Goal: Task Accomplishment & Management: Use online tool/utility

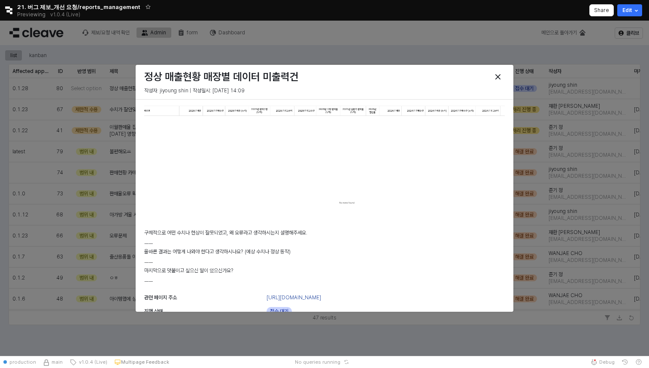
scroll to position [49, 0]
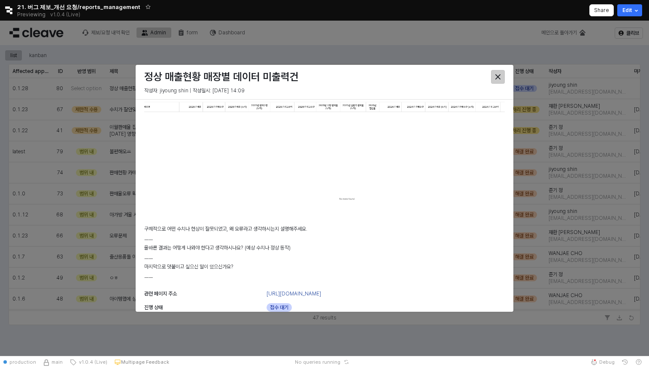
click at [491, 78] on button "Close" at bounding box center [498, 77] width 14 height 14
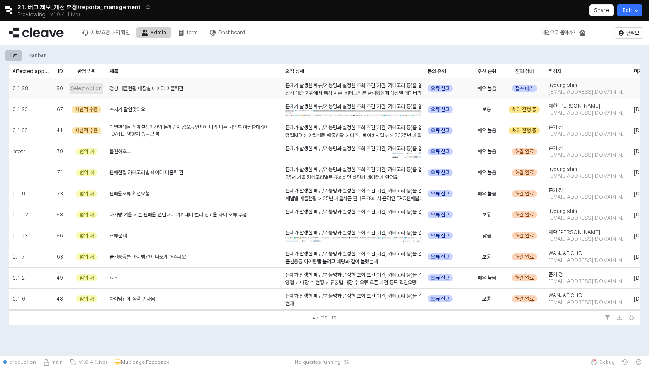
click at [91, 86] on span "Select option" at bounding box center [86, 88] width 31 height 7
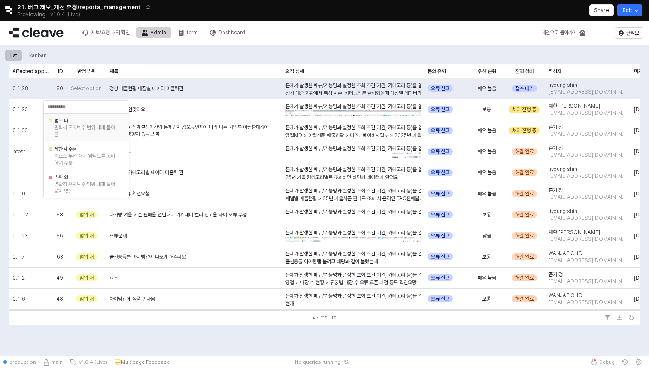
click at [89, 124] on div "명확히 유지보수 범위 내에 들어옴" at bounding box center [86, 131] width 64 height 14
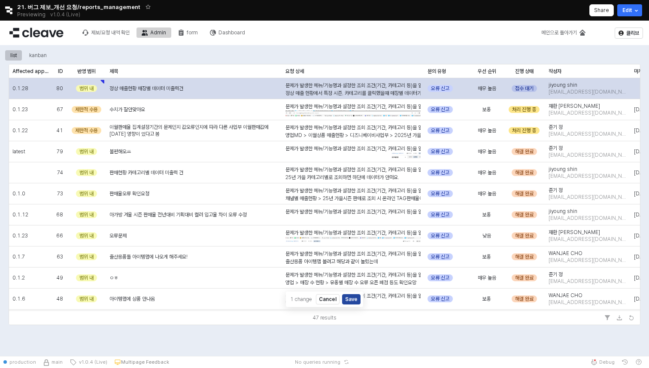
click at [529, 85] on div "접수 대기" at bounding box center [523, 88] width 25 height 7
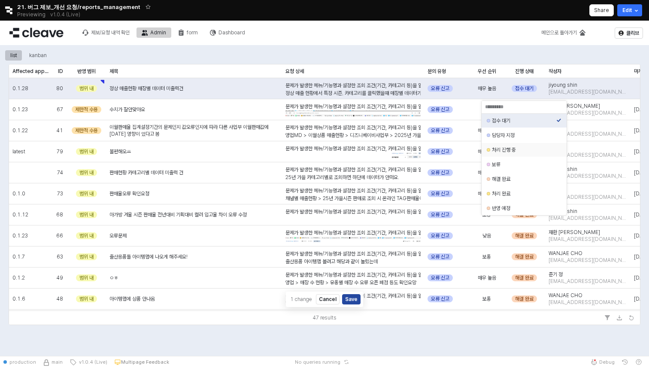
click at [523, 149] on div "처리 진행 중" at bounding box center [524, 149] width 64 height 7
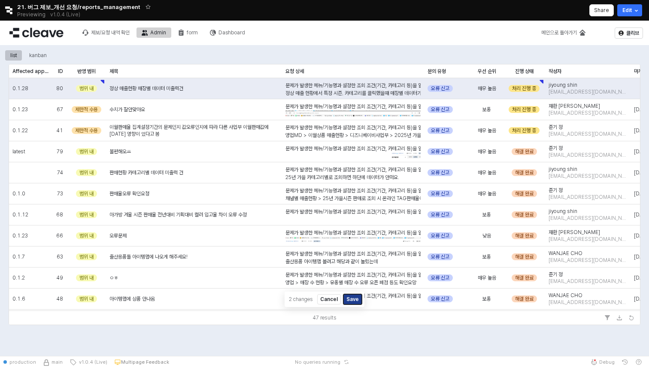
click at [354, 300] on button "Save" at bounding box center [352, 299] width 18 height 10
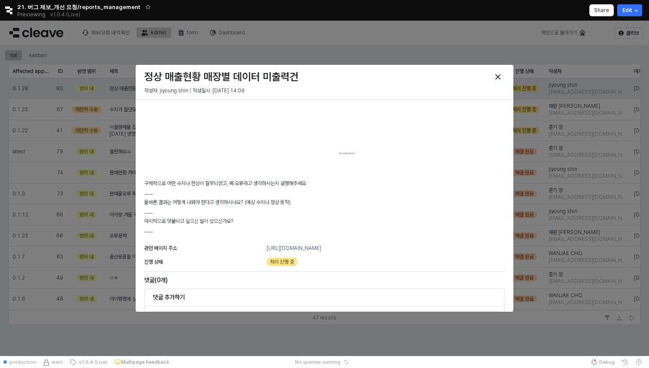
scroll to position [183, 0]
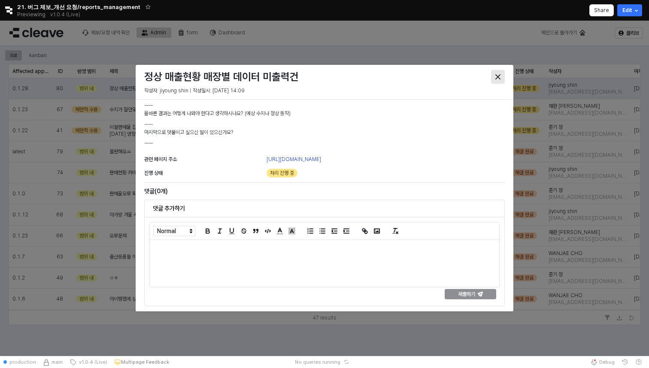
click at [502, 80] on div "Close" at bounding box center [497, 76] width 13 height 13
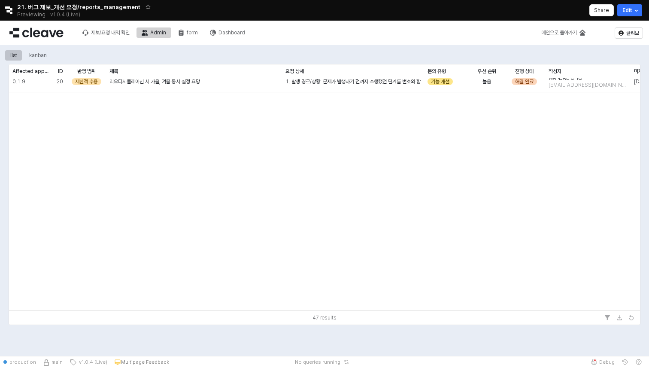
scroll to position [0, 0]
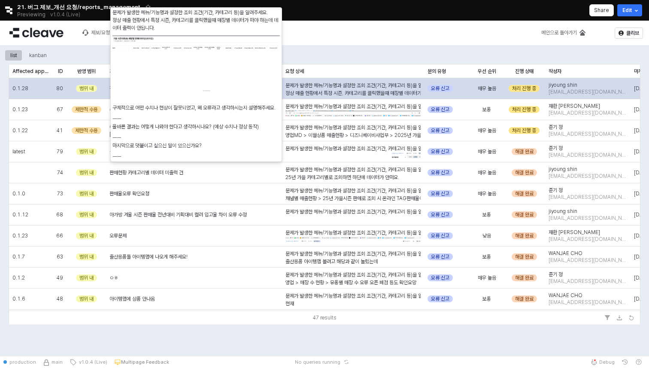
click at [378, 86] on div "문제가 발생한 메뉴/기능명과 설정한 조회 조건(기간, 카테고리 등)을 알려주세요. 정상 매출 현황에서 특정 시즌, 카테고리를 클릭했을때 매장별…" at bounding box center [352, 147] width 135 height 131
click at [377, 88] on div "문제가 발생한 메뉴/기능명과 설정한 조회 조건(기간, 카테고리 등)을 알려주세요. 정상 매출 현황에서 특정 시즌, 카테고리를 클릭했을때 매장별…" at bounding box center [352, 147] width 135 height 131
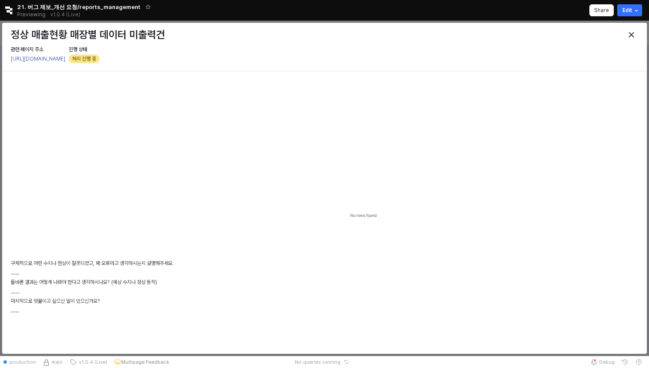
scroll to position [257, 0]
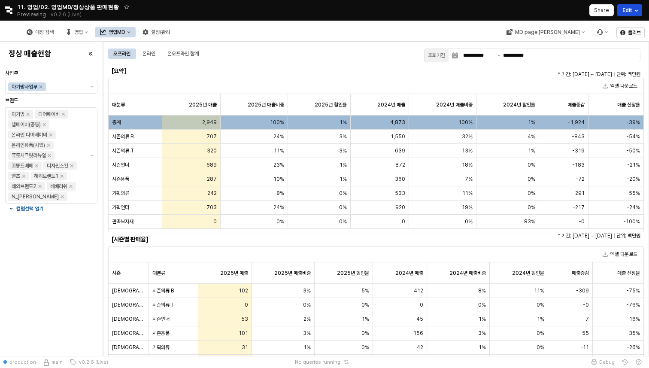
click at [629, 10] on button "Edit" at bounding box center [629, 10] width 25 height 12
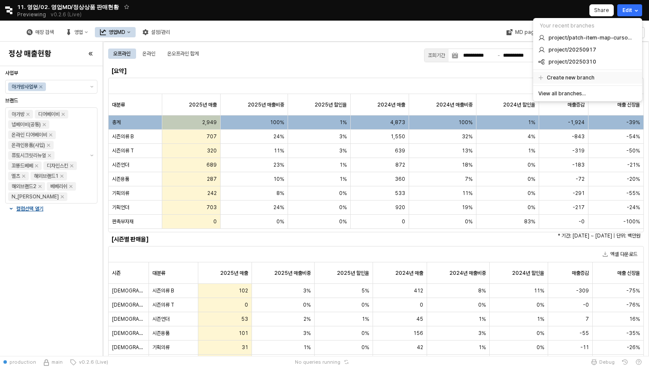
click at [601, 80] on div "Create new branch" at bounding box center [587, 77] width 99 height 7
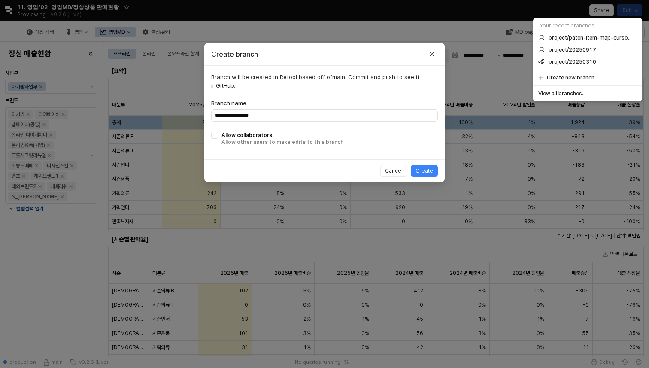
type input "**********"
